Goal: Transaction & Acquisition: Book appointment/travel/reservation

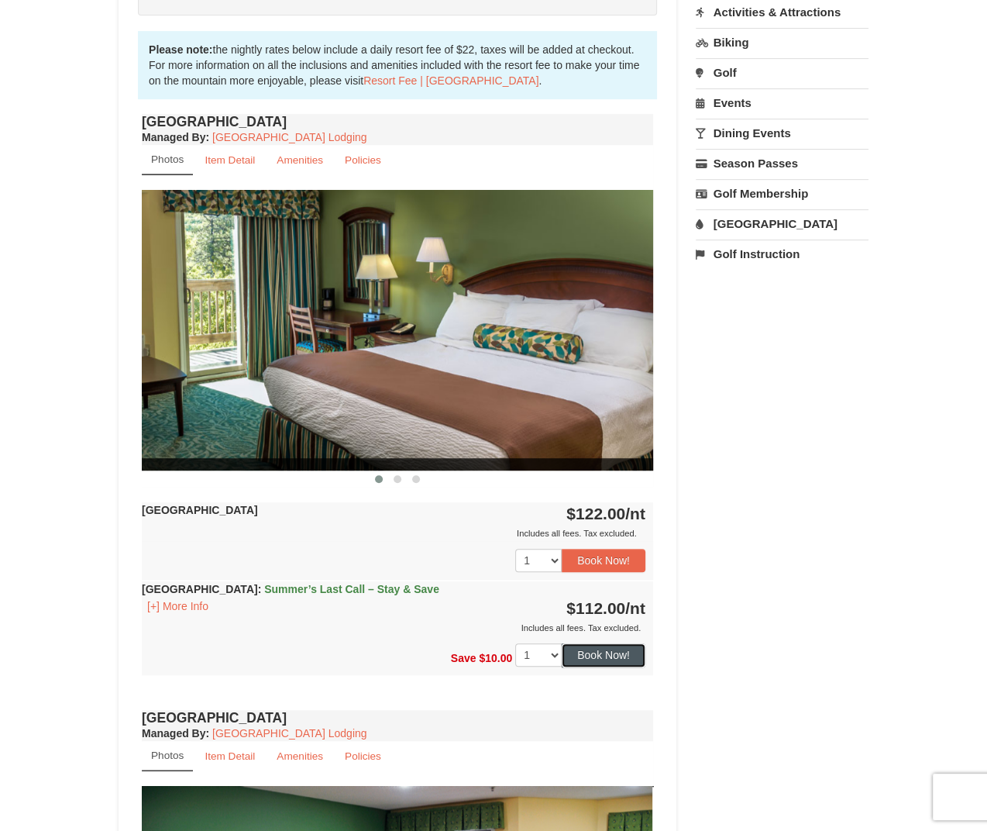
click at [628, 646] on button "Book Now!" at bounding box center [604, 654] width 84 height 23
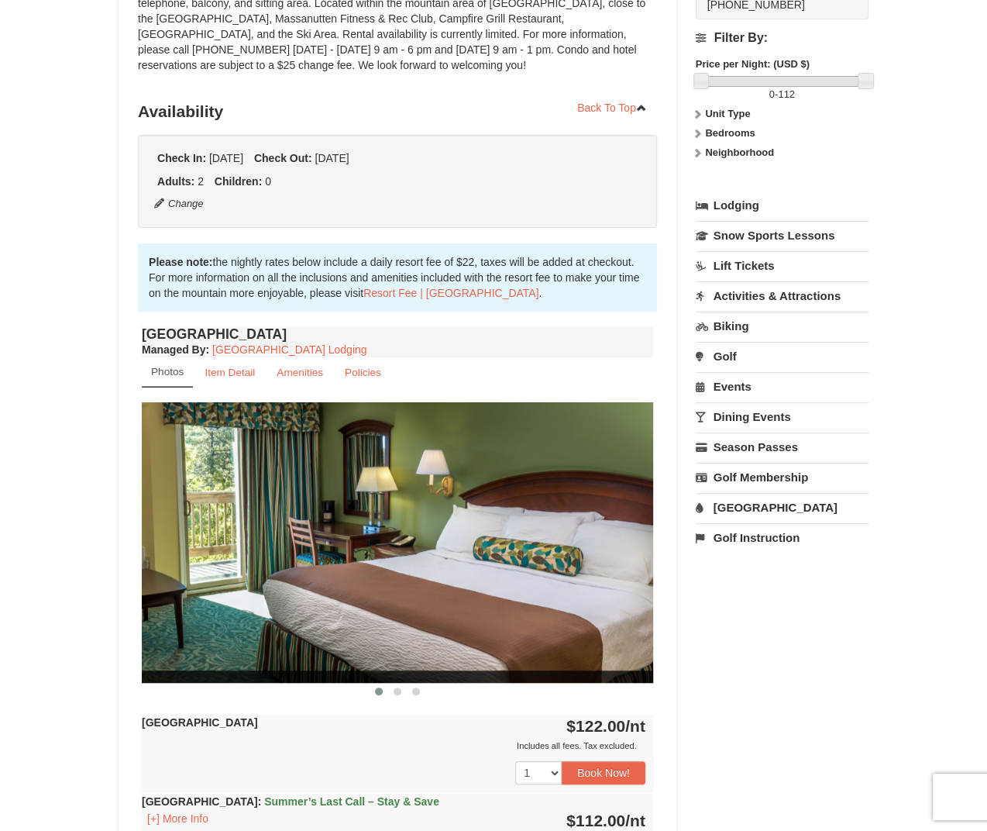
scroll to position [136, 0]
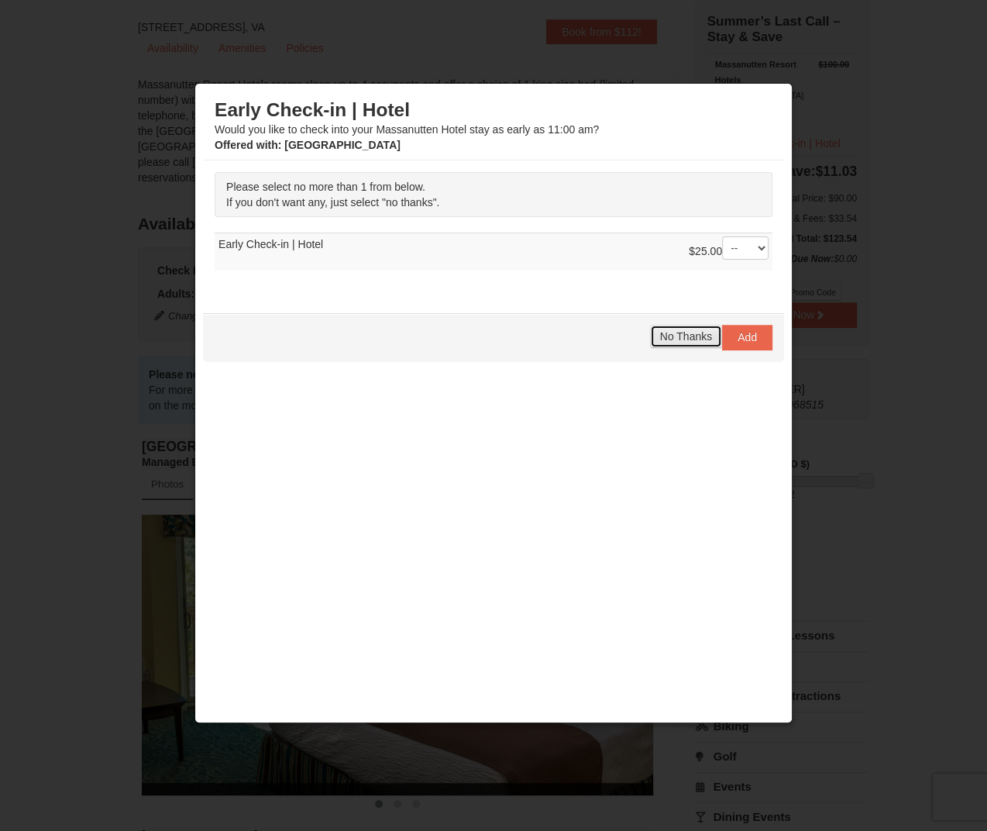
click at [679, 328] on button "No Thanks" at bounding box center [686, 336] width 72 height 23
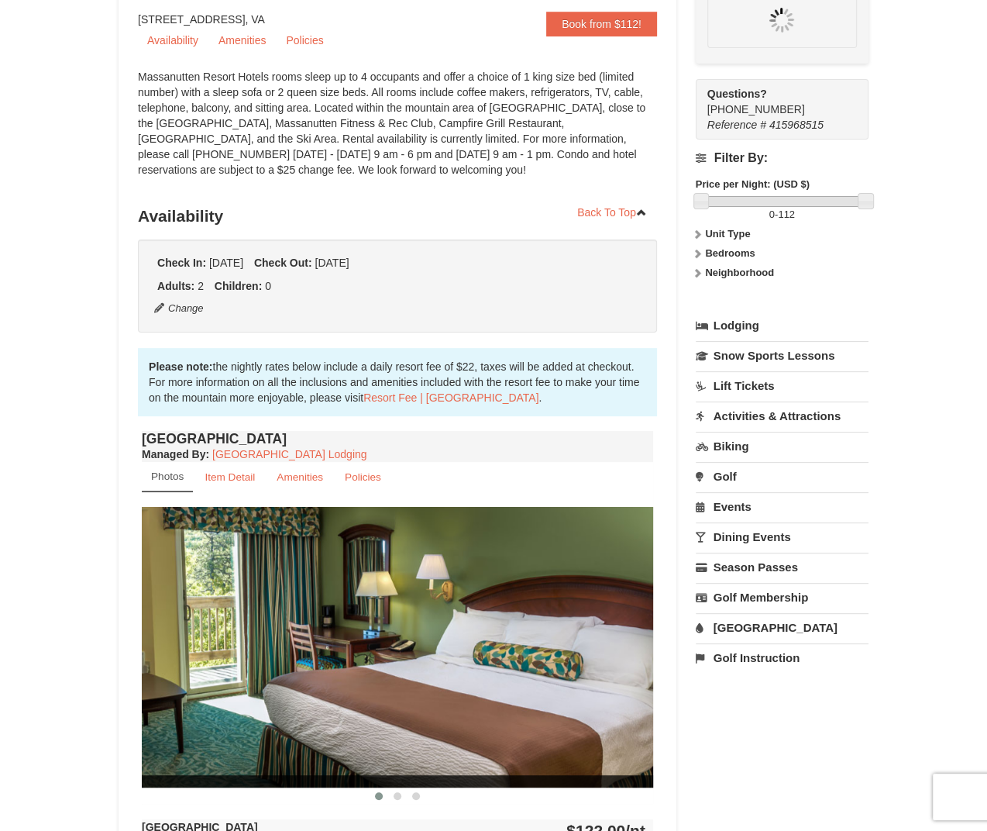
scroll to position [0, 0]
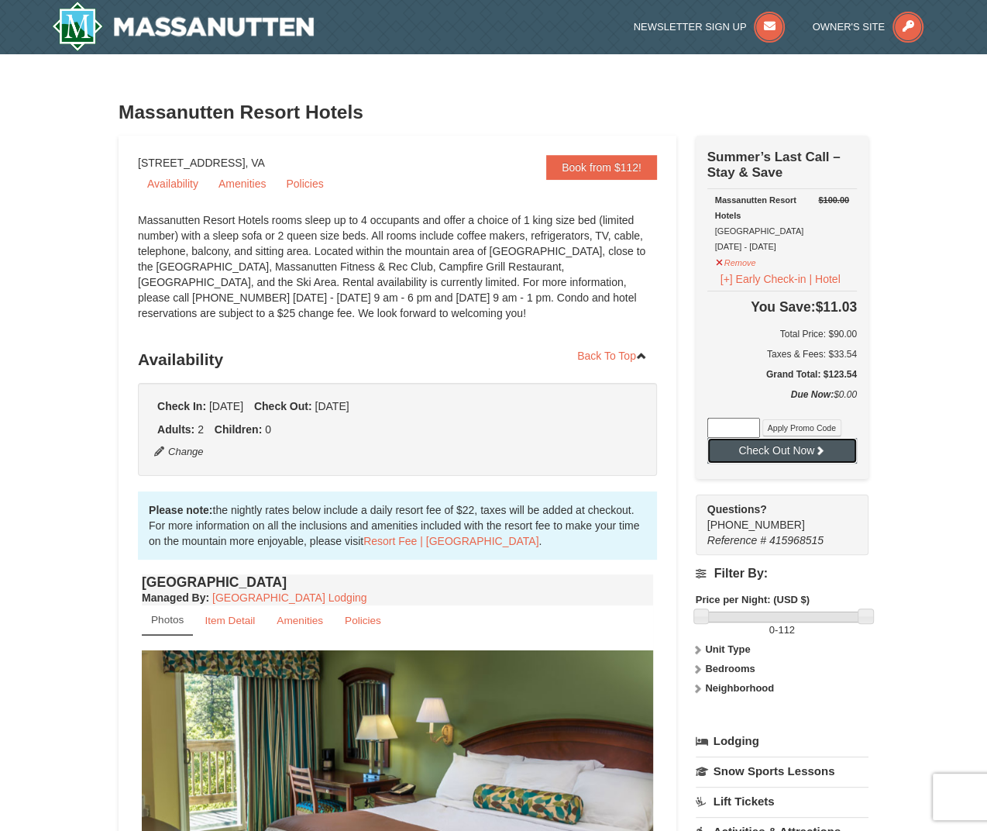
click at [829, 452] on button "Check Out Now" at bounding box center [782, 450] width 150 height 25
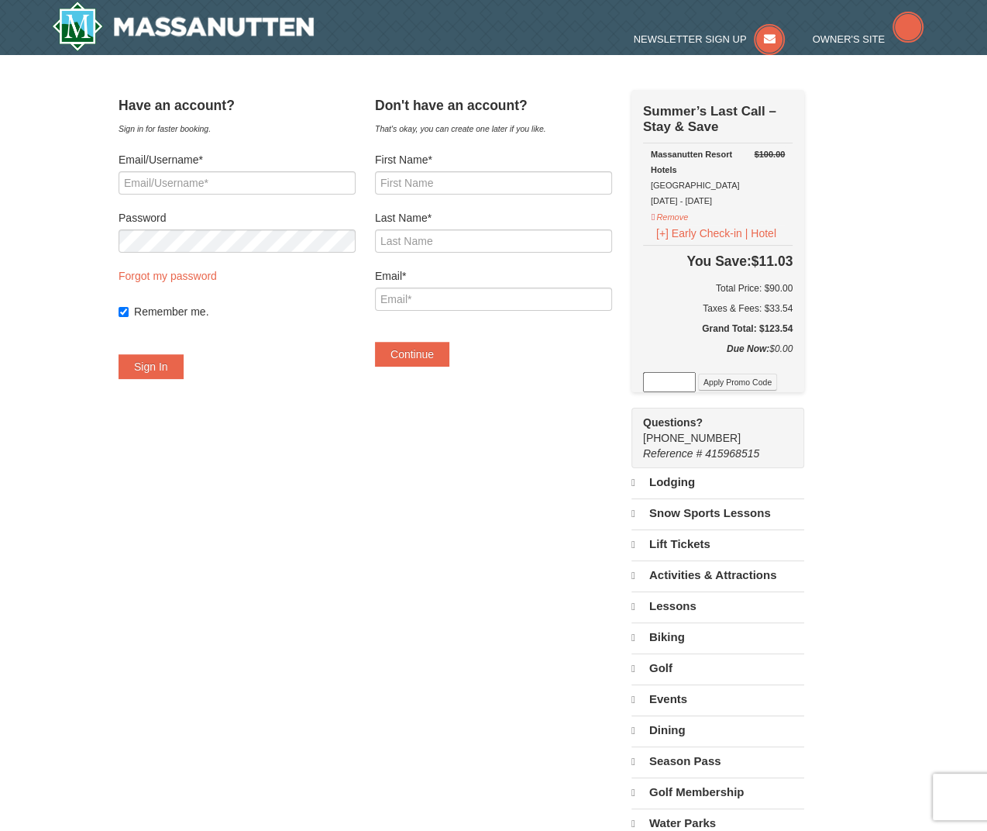
select select "9"
